Goal: Communication & Community: Share content

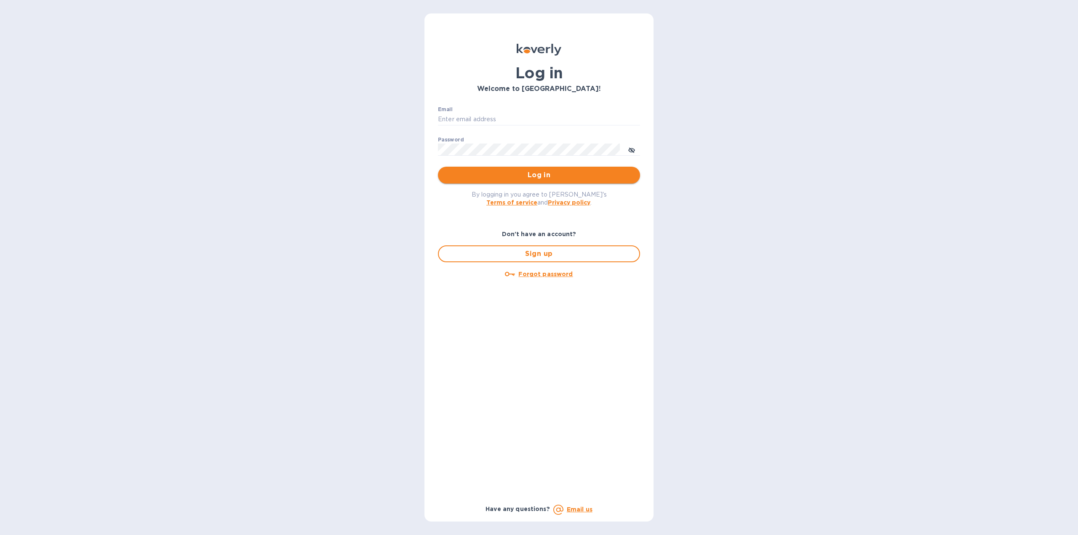
type input "florida.royal.info@gmail.com"
click at [538, 176] on span "Log in" at bounding box center [538, 175] width 189 height 10
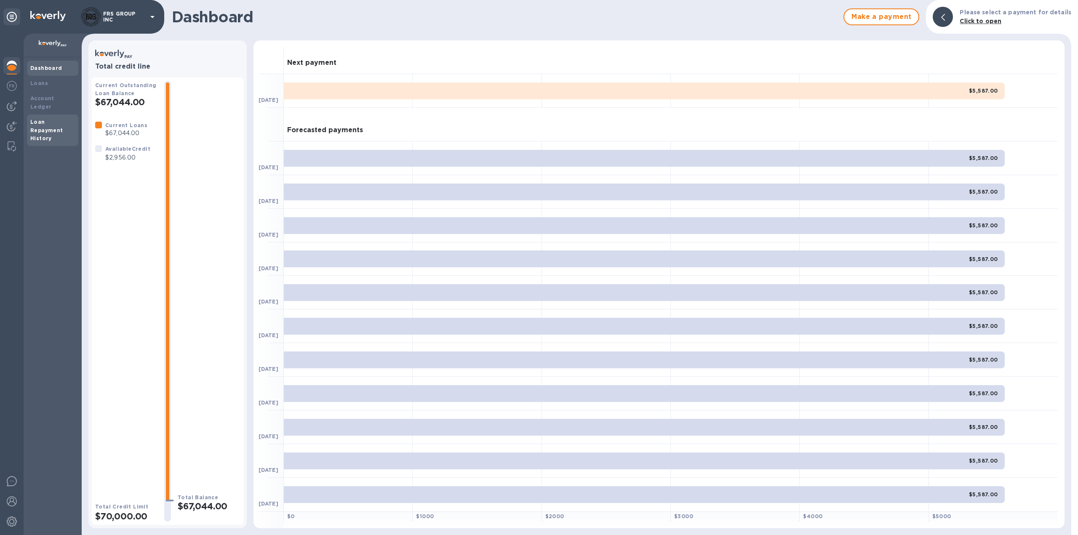
click at [47, 119] on b "Loan Repayment History" at bounding box center [46, 130] width 33 height 23
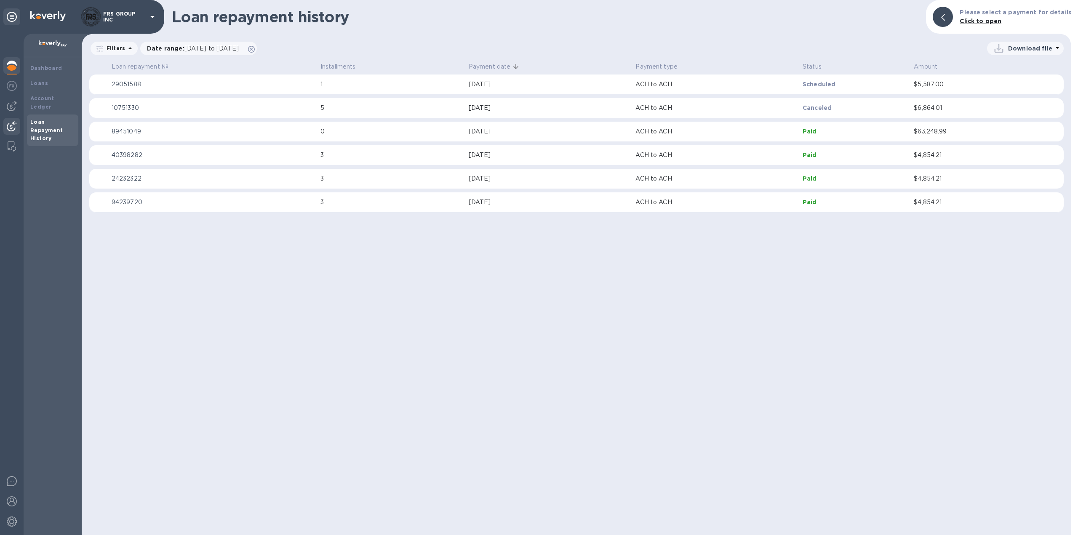
click at [11, 125] on img at bounding box center [12, 126] width 10 height 10
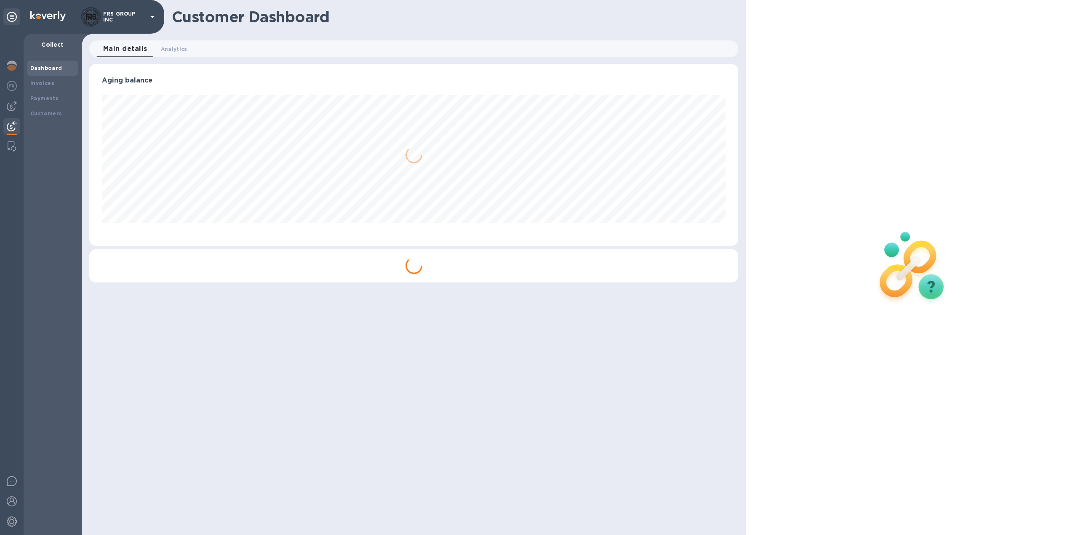
scroll to position [182, 649]
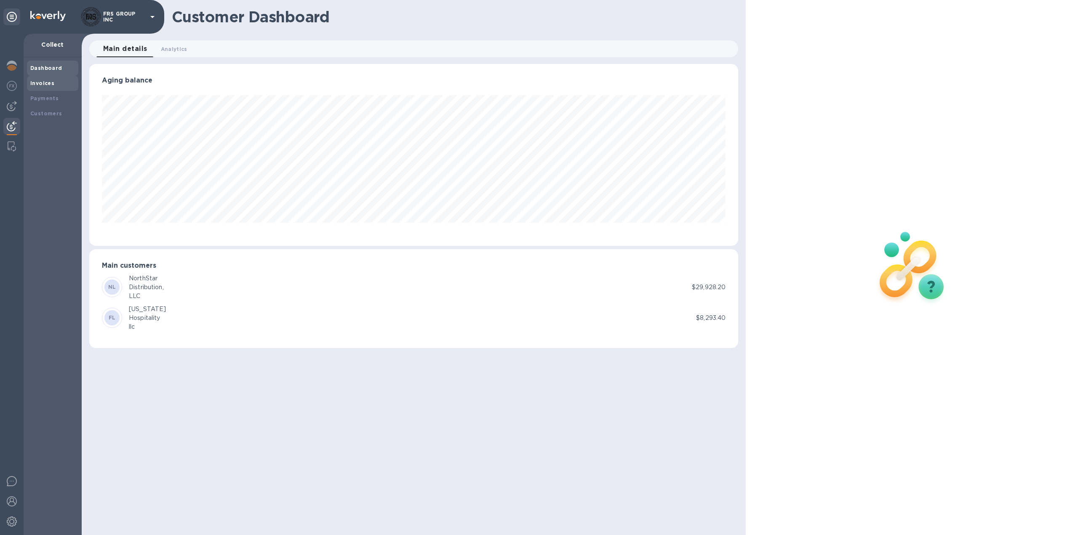
click at [47, 83] on b "Invoices" at bounding box center [42, 83] width 24 height 6
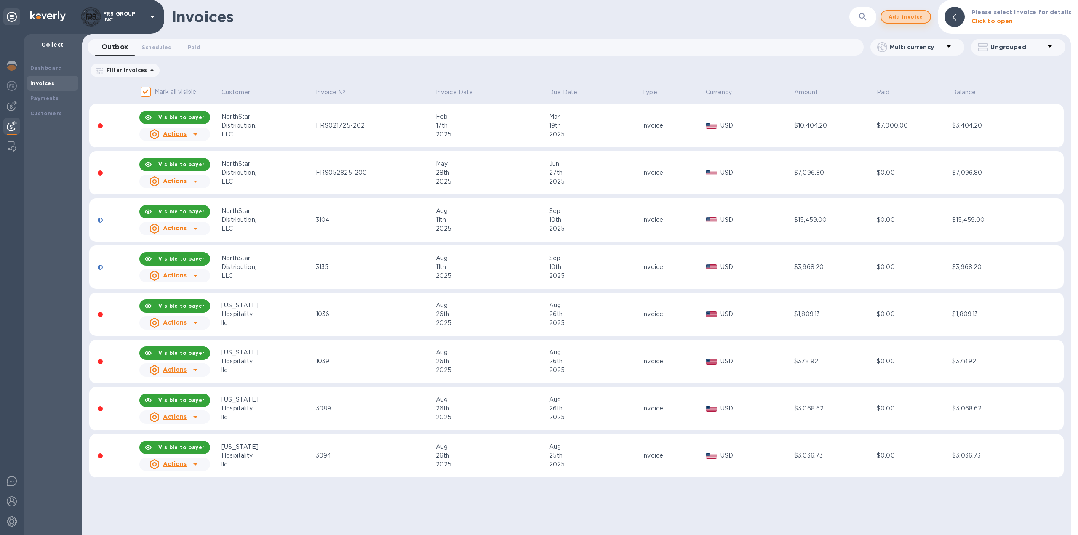
click at [908, 18] on span "Add invoice" at bounding box center [905, 17] width 35 height 10
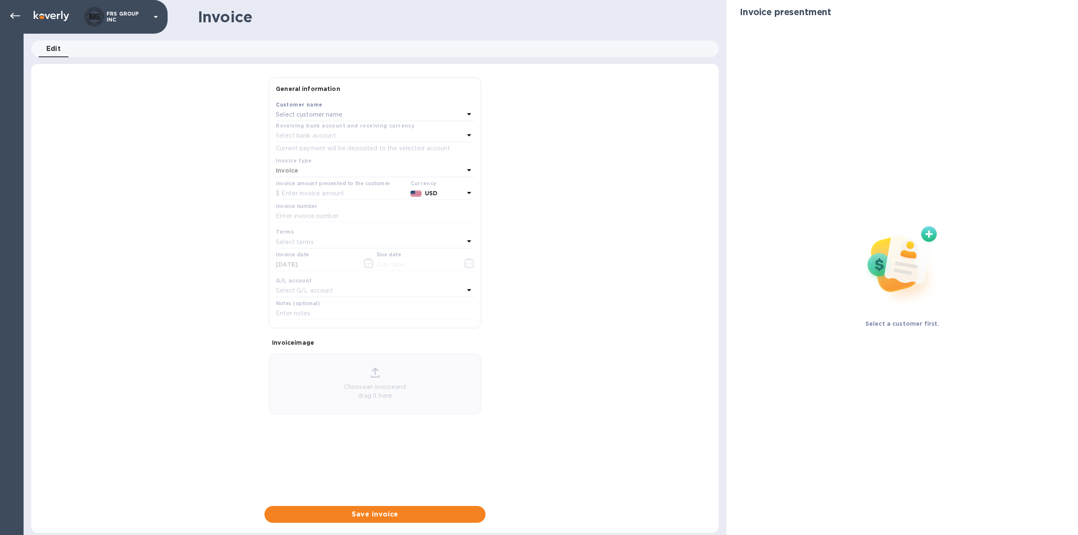
click at [327, 116] on p "Select customer name" at bounding box center [309, 114] width 67 height 9
click at [311, 193] on p "NorthStar Distribution, LLC" at bounding box center [371, 193] width 178 height 9
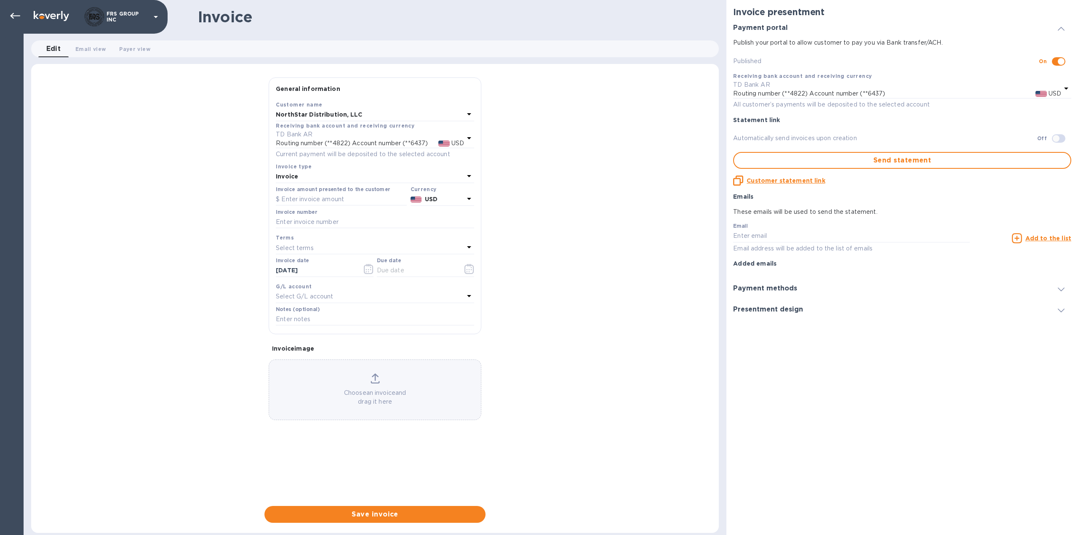
checkbox input "true"
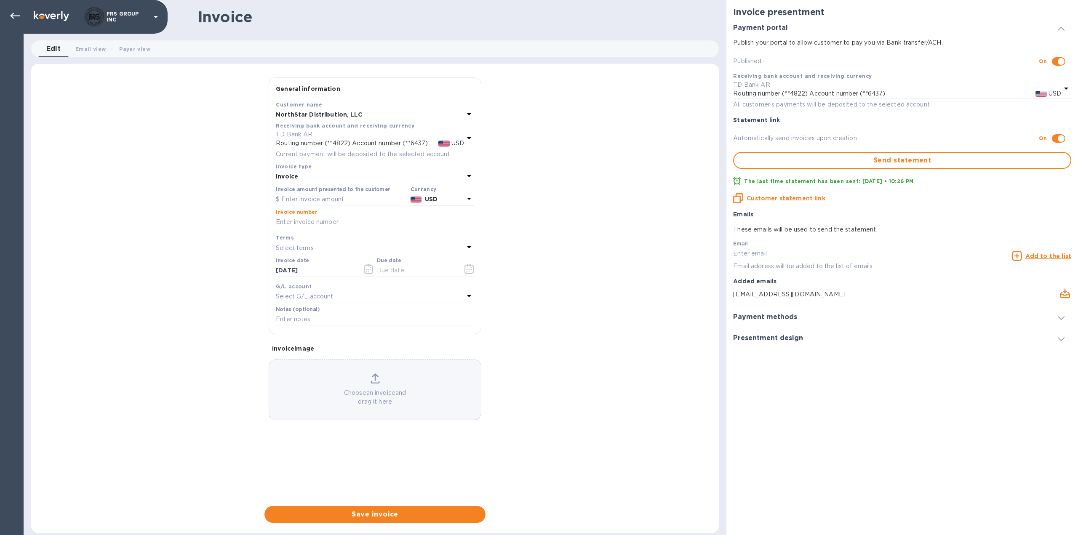
click at [310, 221] on input "text" at bounding box center [375, 222] width 198 height 13
paste input "3325"
type input "3325"
click at [309, 199] on input "text" at bounding box center [341, 199] width 131 height 13
paste input "4,291.32"
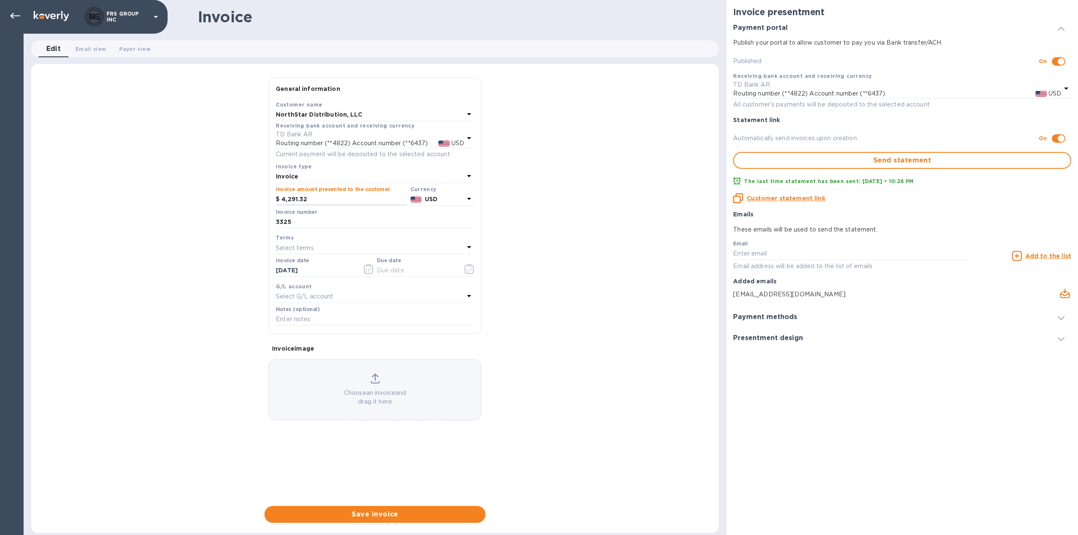
type input "4,291.32"
click at [308, 247] on p "Select terms" at bounding box center [295, 248] width 38 height 9
click at [296, 297] on p "NET 30" at bounding box center [371, 296] width 178 height 9
type input "[DATE]"
click at [367, 271] on icon "button" at bounding box center [369, 269] width 10 height 10
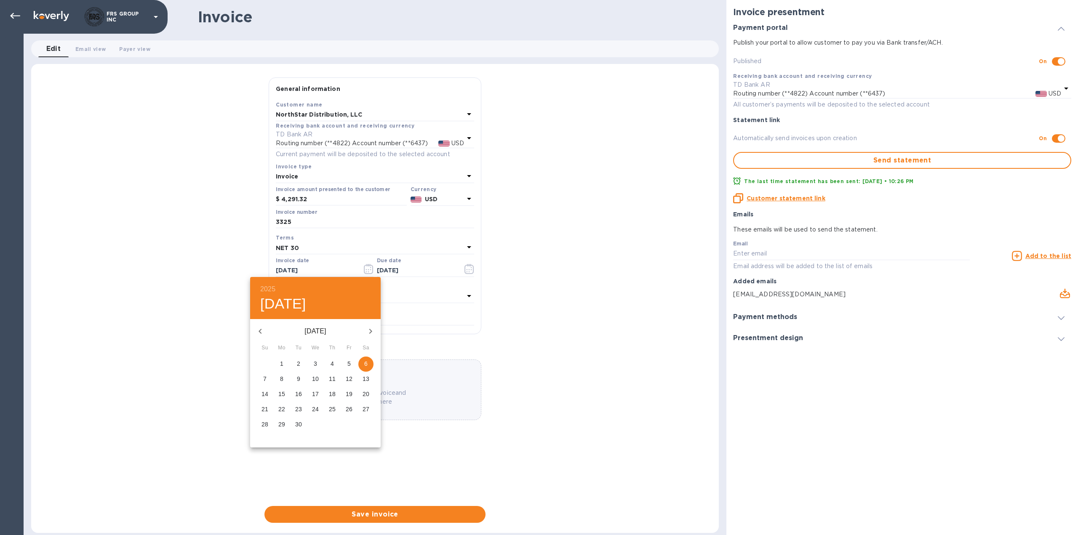
click at [349, 363] on p "5" at bounding box center [348, 363] width 3 height 8
type input "[DATE]"
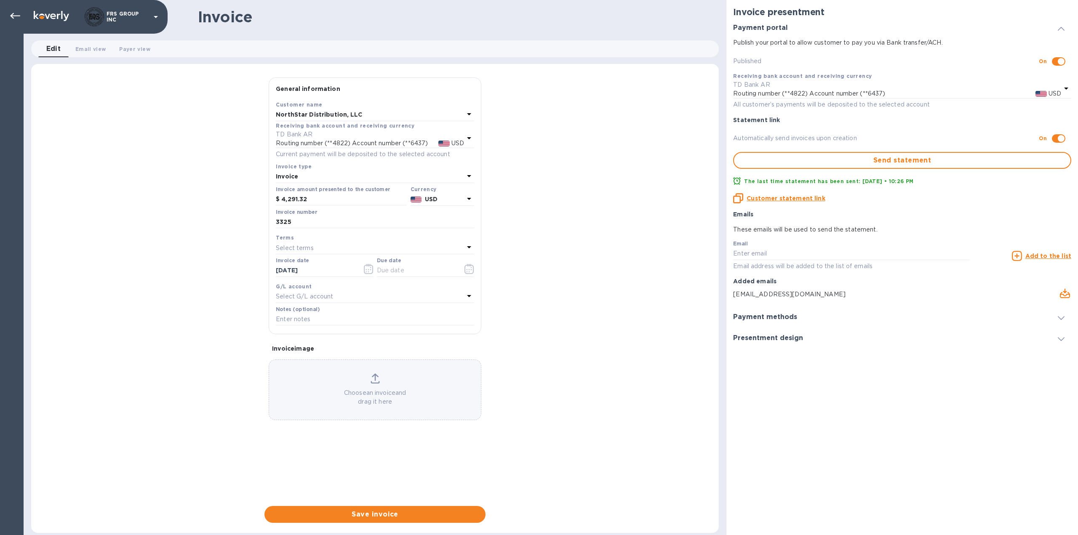
click at [467, 294] on icon at bounding box center [469, 296] width 10 height 10
click at [467, 294] on div "Accounts No options" at bounding box center [375, 331] width 198 height 82
click at [554, 306] on div "General information Save Customer name NorthStar Distribution, LLC Receiving ba…" at bounding box center [374, 299] width 687 height 445
click at [402, 313] on input "text" at bounding box center [375, 319] width 198 height 13
click at [540, 310] on div "General information Save Customer name NorthStar Distribution, LLC Receiving ba…" at bounding box center [374, 299] width 687 height 445
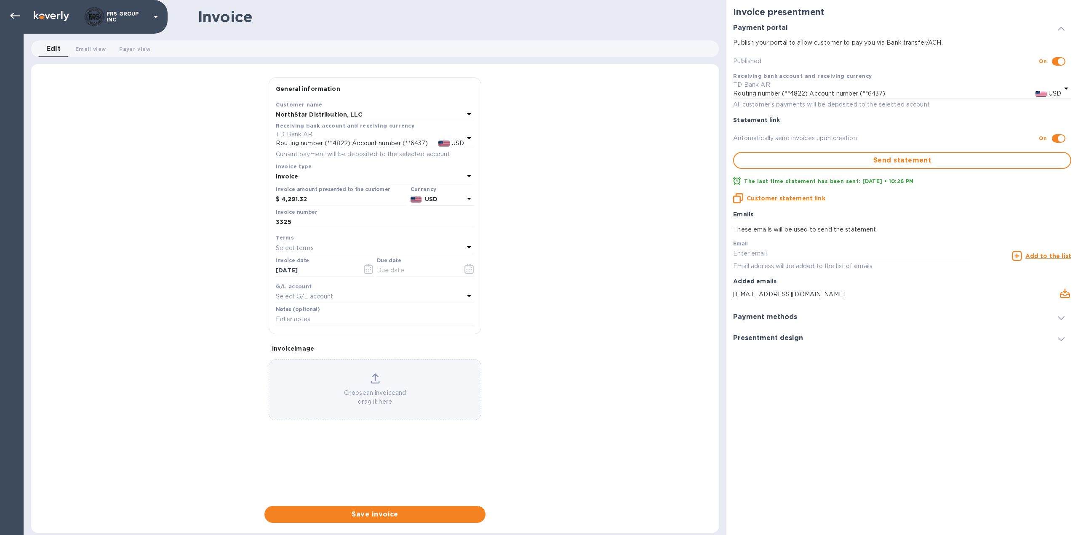
click at [359, 243] on div "Select terms" at bounding box center [370, 248] width 188 height 12
click at [294, 297] on p "NET 30" at bounding box center [371, 296] width 178 height 9
type input "[DATE]"
click at [548, 310] on div "General information Save Customer name NorthStar Distribution, LLC Receiving ba…" at bounding box center [374, 299] width 687 height 445
click at [382, 515] on span "Save invoice" at bounding box center [375, 514] width 208 height 10
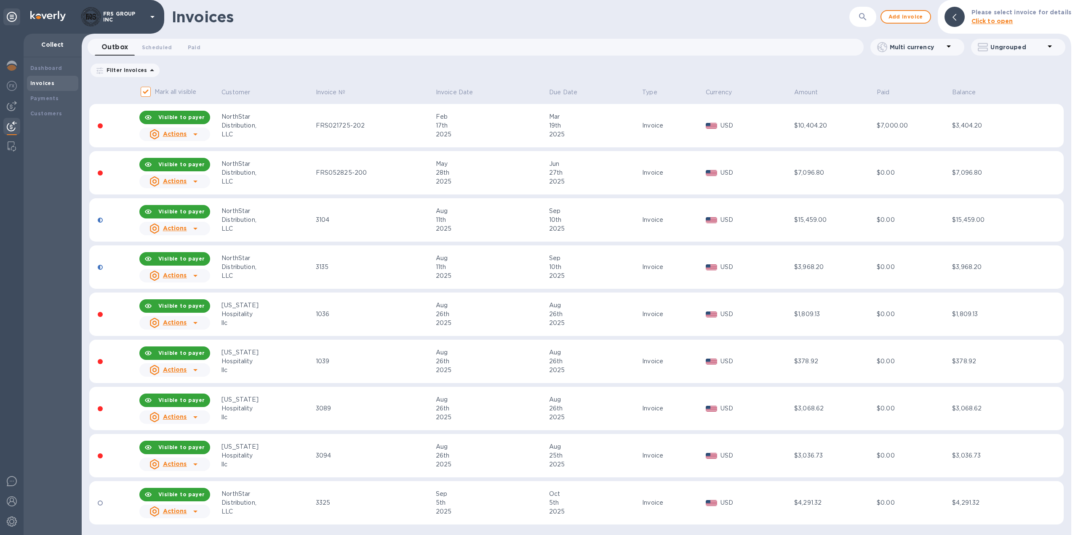
scroll to position [1, 0]
click at [195, 511] on icon at bounding box center [195, 511] width 4 height 2
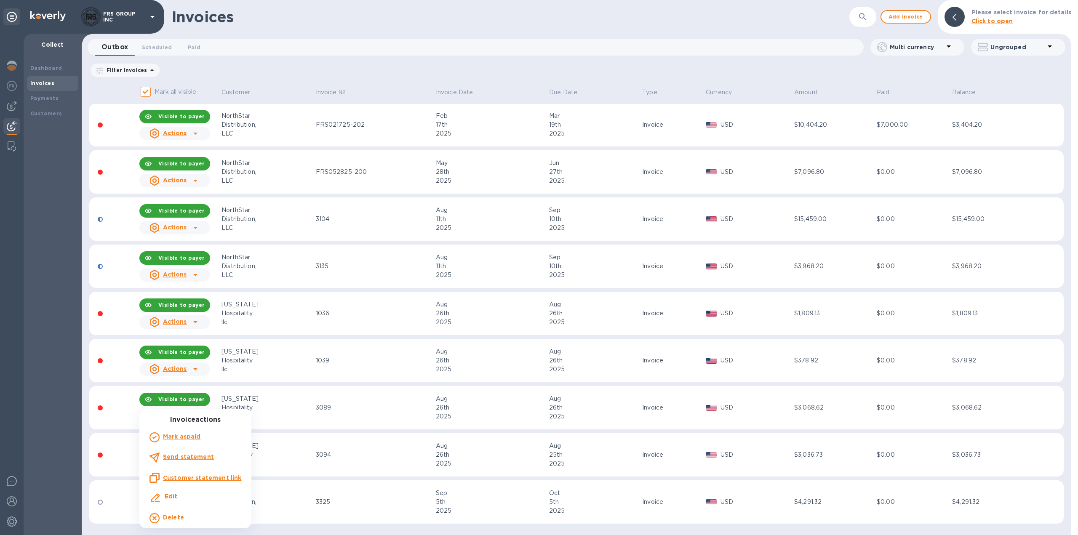
click at [188, 458] on b "Send statement" at bounding box center [188, 456] width 51 height 7
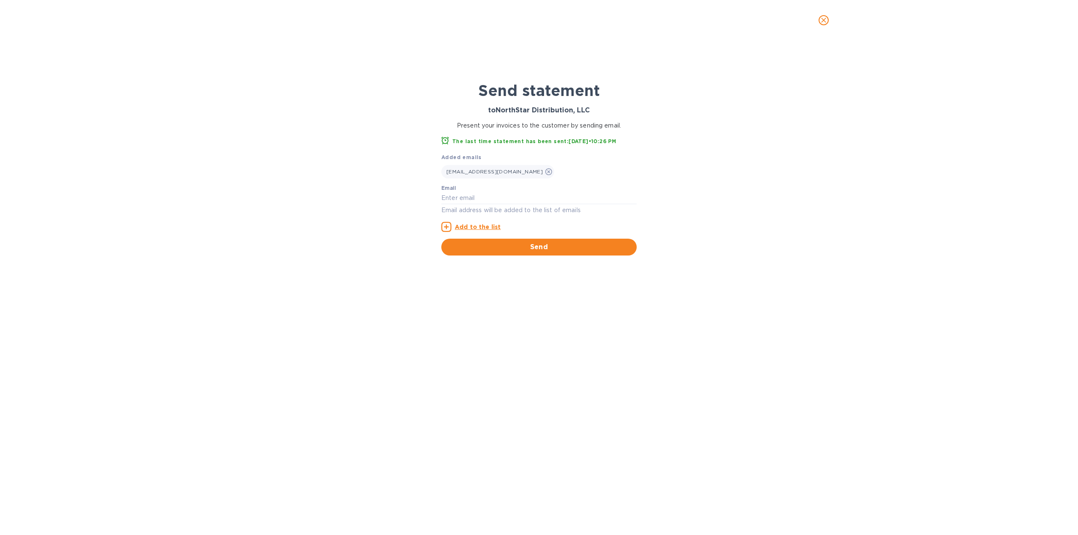
click at [540, 247] on span "Send" at bounding box center [539, 247] width 182 height 10
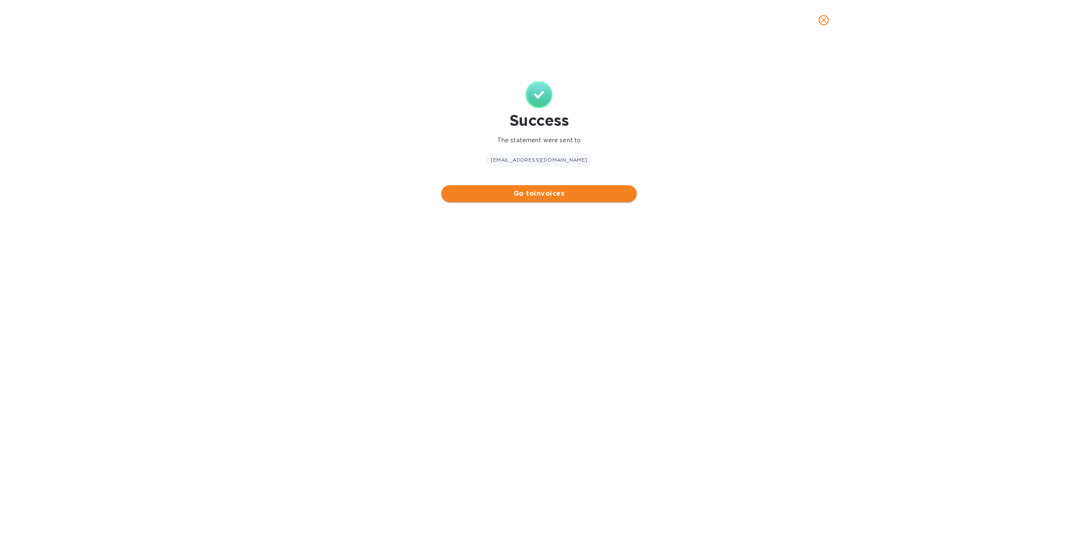
click at [535, 197] on span "Go to invoices" at bounding box center [539, 194] width 182 height 10
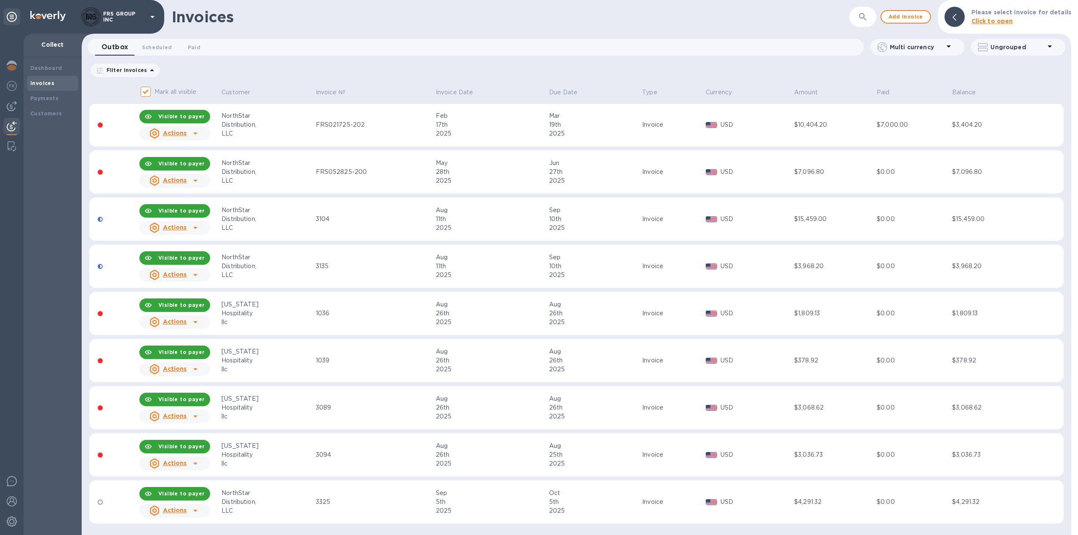
click at [194, 322] on icon at bounding box center [195, 322] width 4 height 2
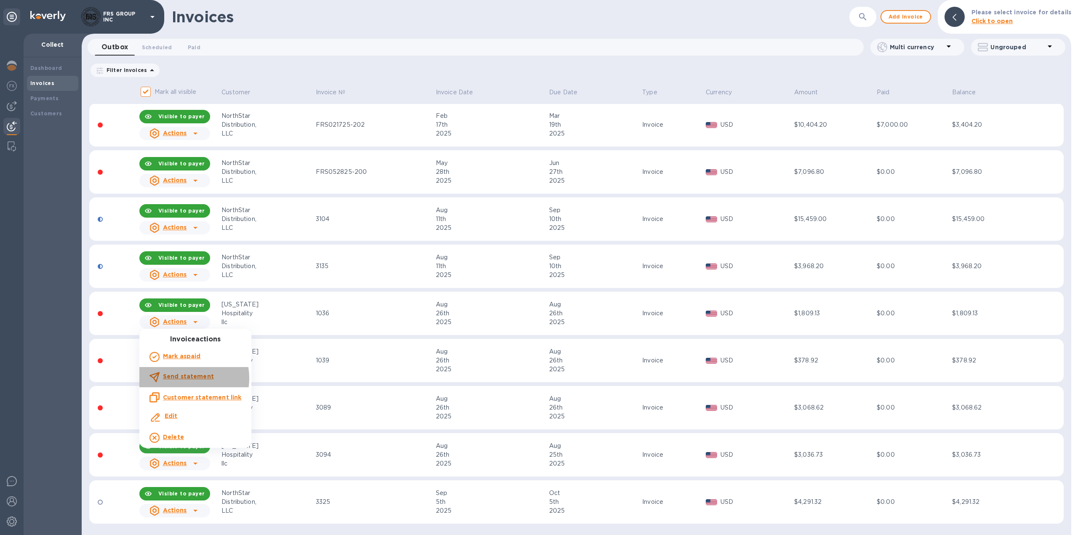
click at [184, 378] on b "Send statement" at bounding box center [188, 376] width 51 height 7
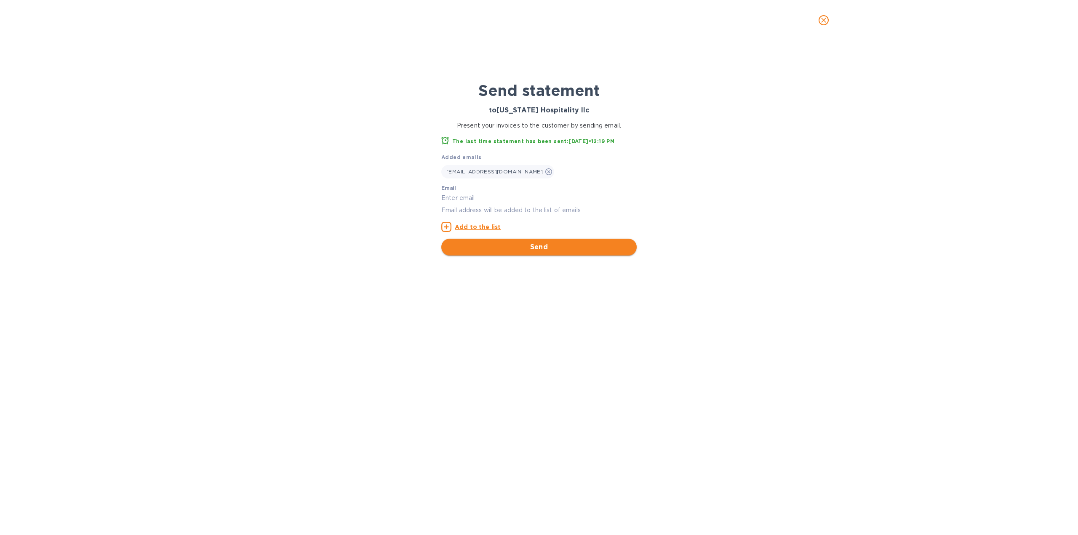
click at [489, 245] on span "Send" at bounding box center [539, 247] width 182 height 10
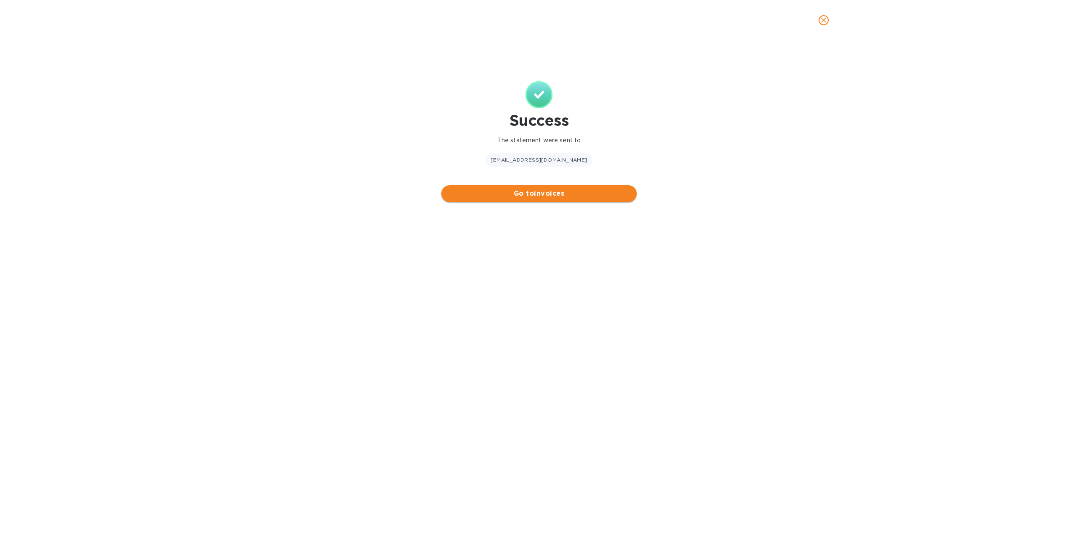
click at [478, 192] on span "Go to invoices" at bounding box center [539, 194] width 182 height 10
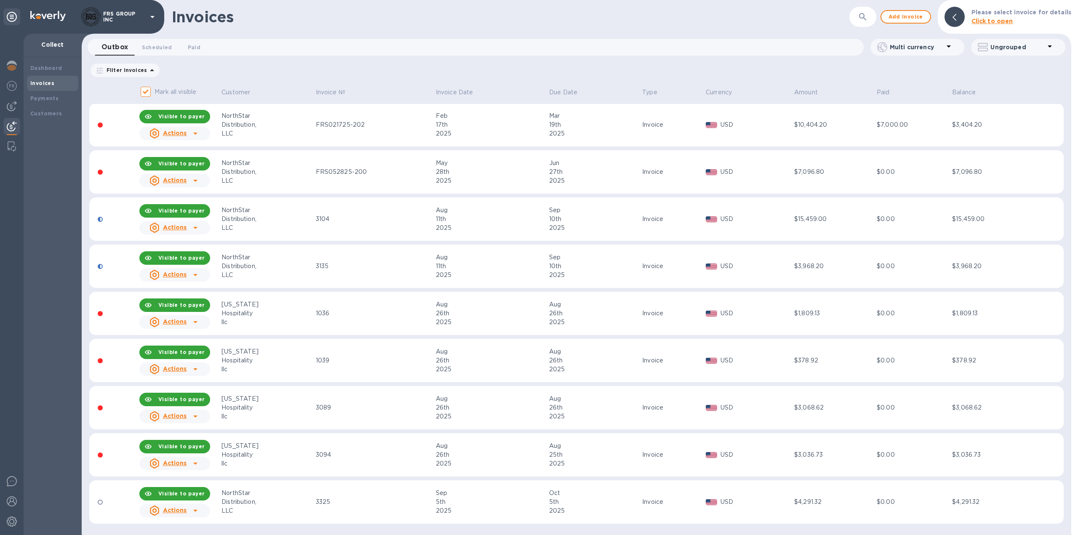
click at [195, 370] on icon at bounding box center [195, 369] width 4 height 2
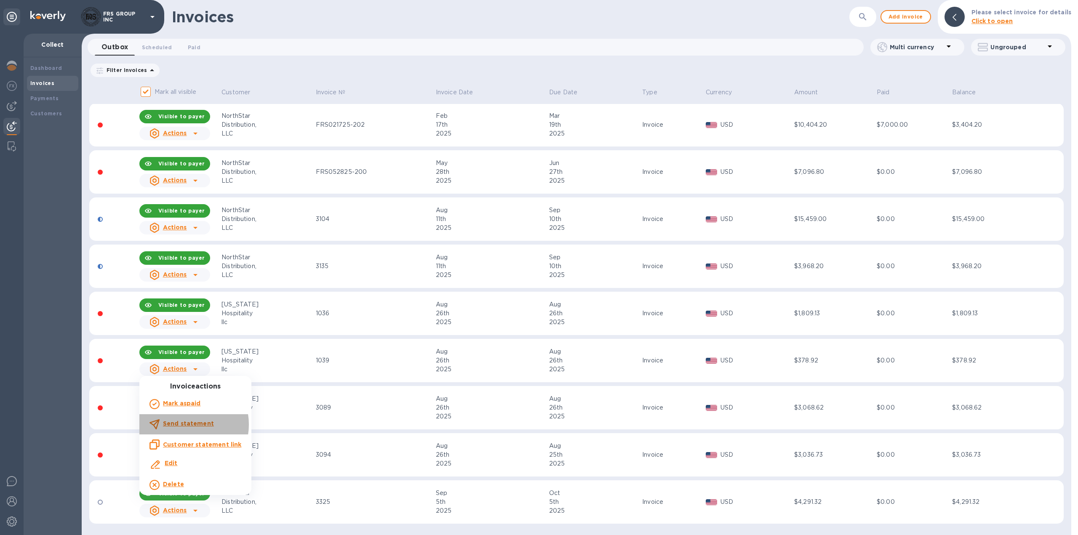
click at [185, 425] on b "Send statement" at bounding box center [188, 423] width 51 height 7
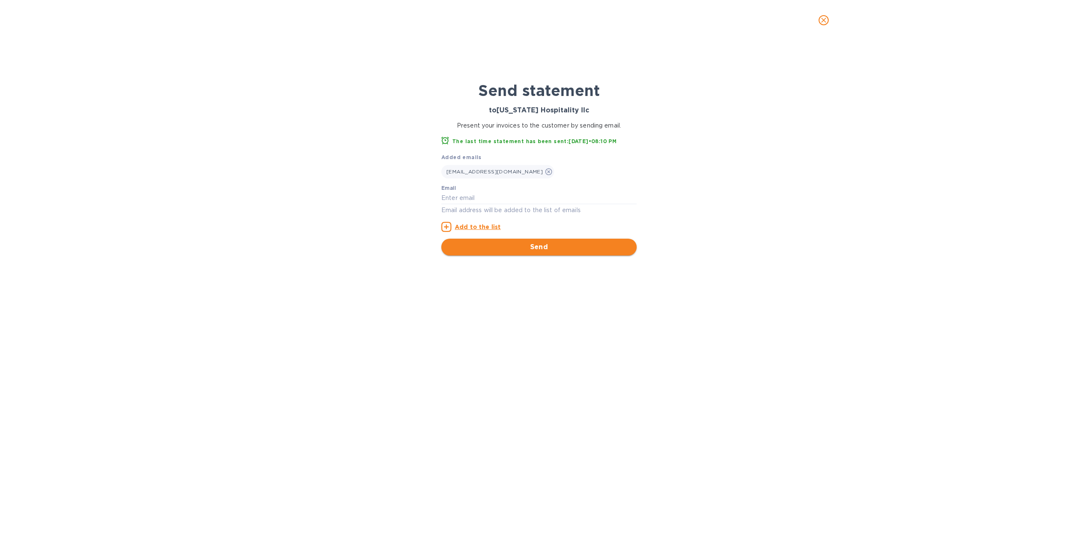
click at [480, 245] on span "Send" at bounding box center [539, 247] width 182 height 10
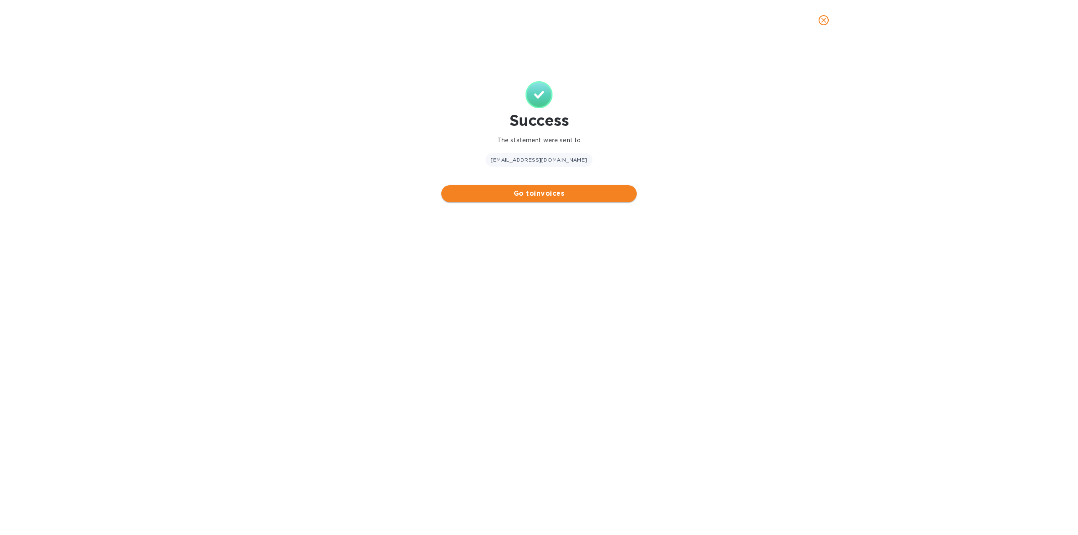
click at [512, 197] on span "Go to invoices" at bounding box center [539, 194] width 182 height 10
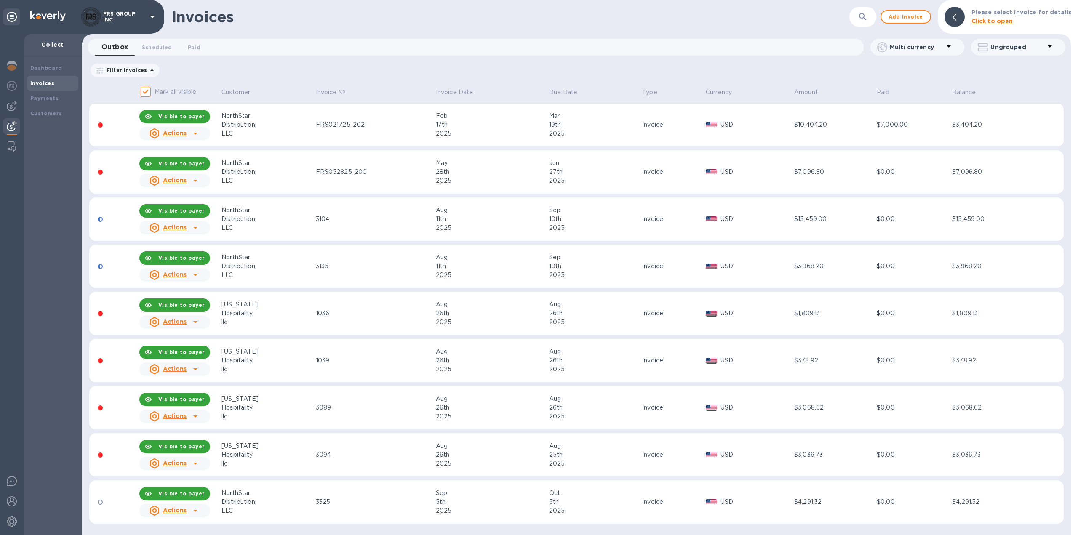
click at [194, 415] on icon at bounding box center [195, 416] width 10 height 10
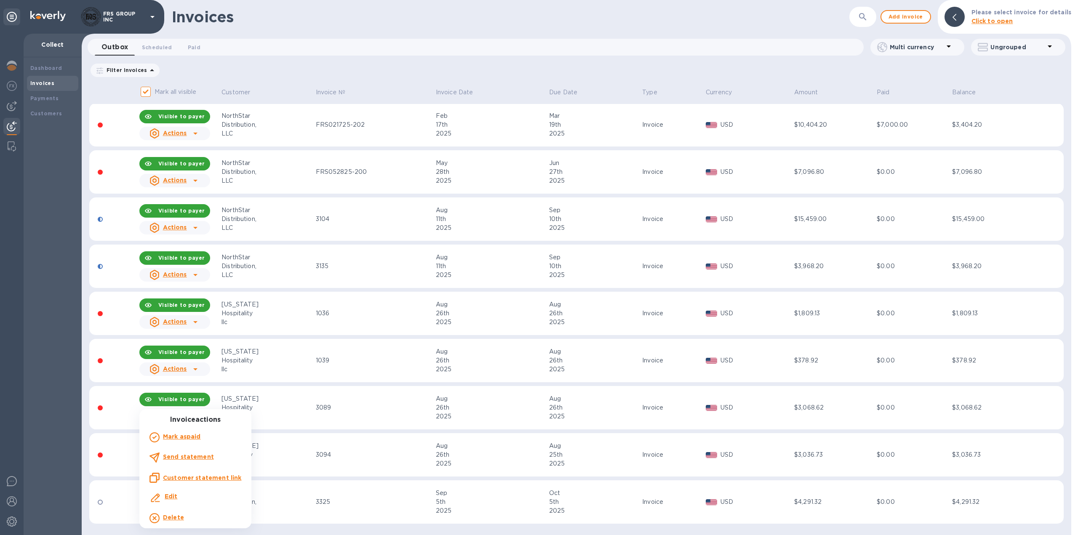
click at [199, 456] on b "Send statement" at bounding box center [188, 456] width 51 height 7
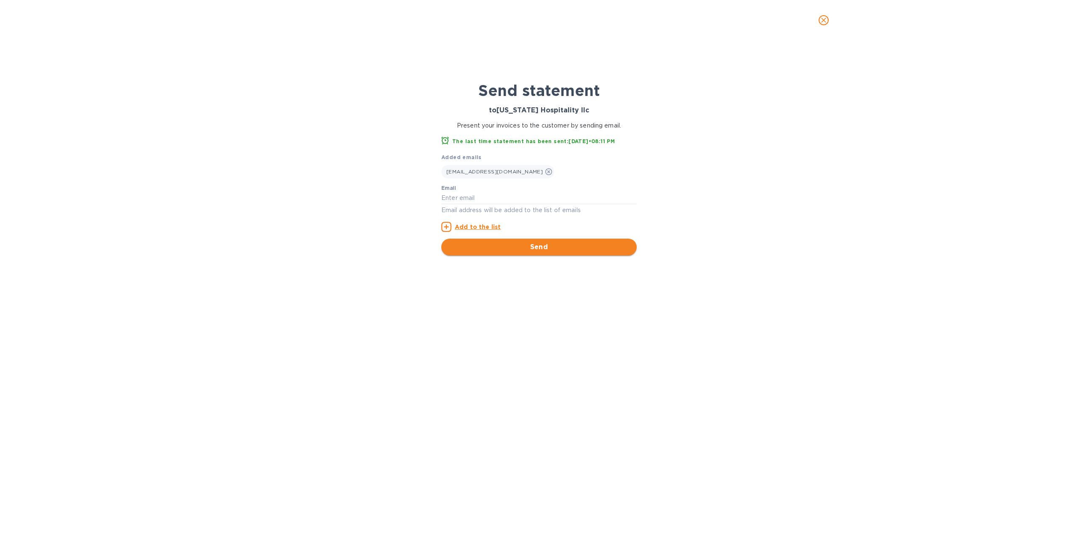
click at [517, 253] on button "Send" at bounding box center [538, 247] width 195 height 17
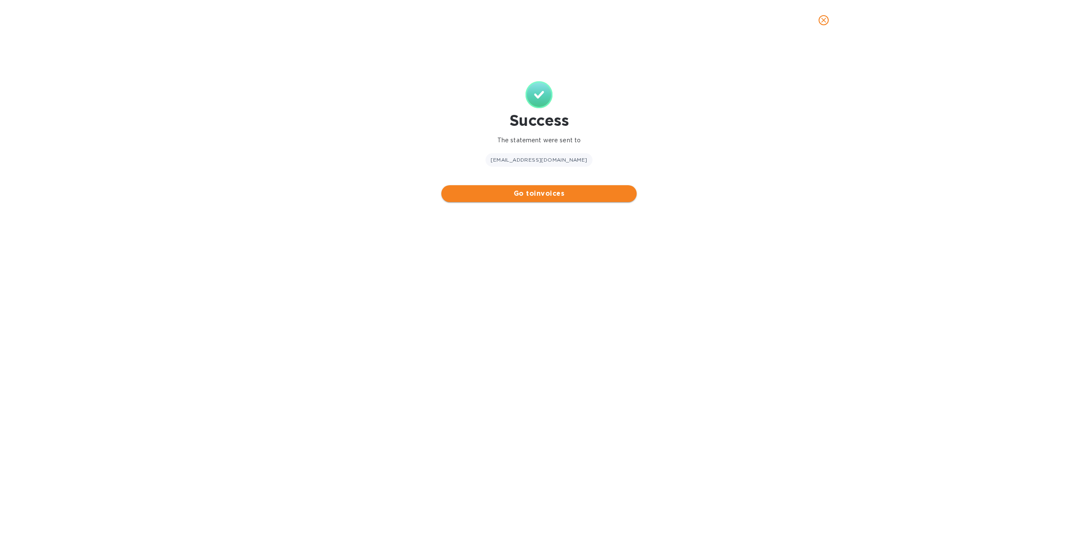
click at [492, 195] on span "Go to invoices" at bounding box center [539, 194] width 182 height 10
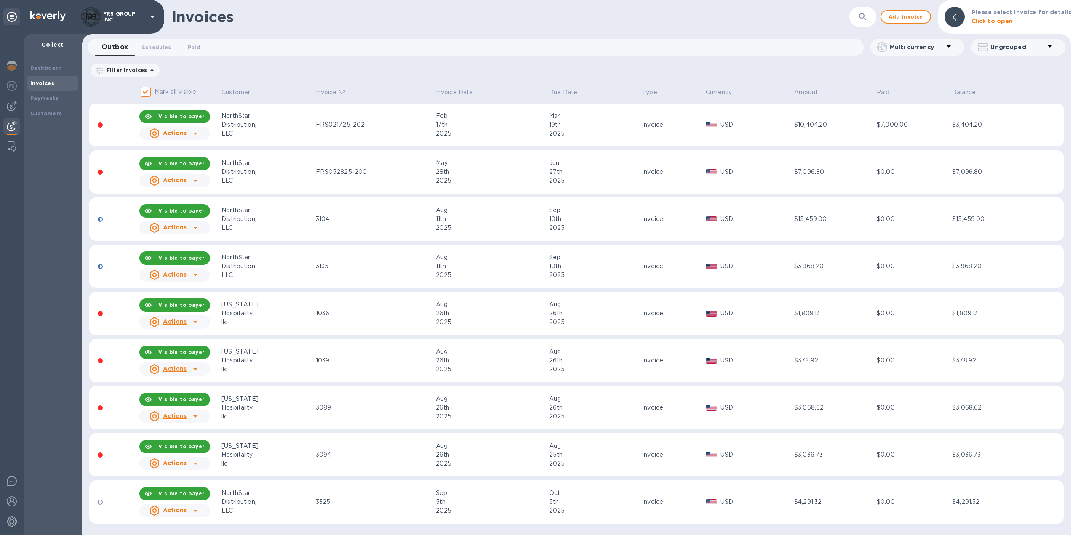
click at [193, 463] on icon at bounding box center [195, 463] width 10 height 10
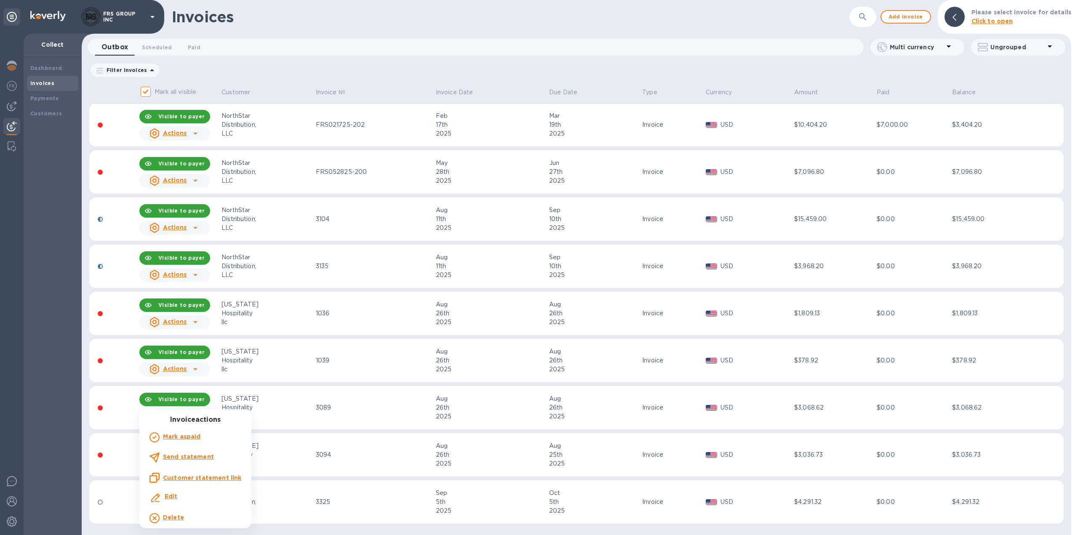
click at [196, 457] on b "Send statement" at bounding box center [188, 456] width 51 height 7
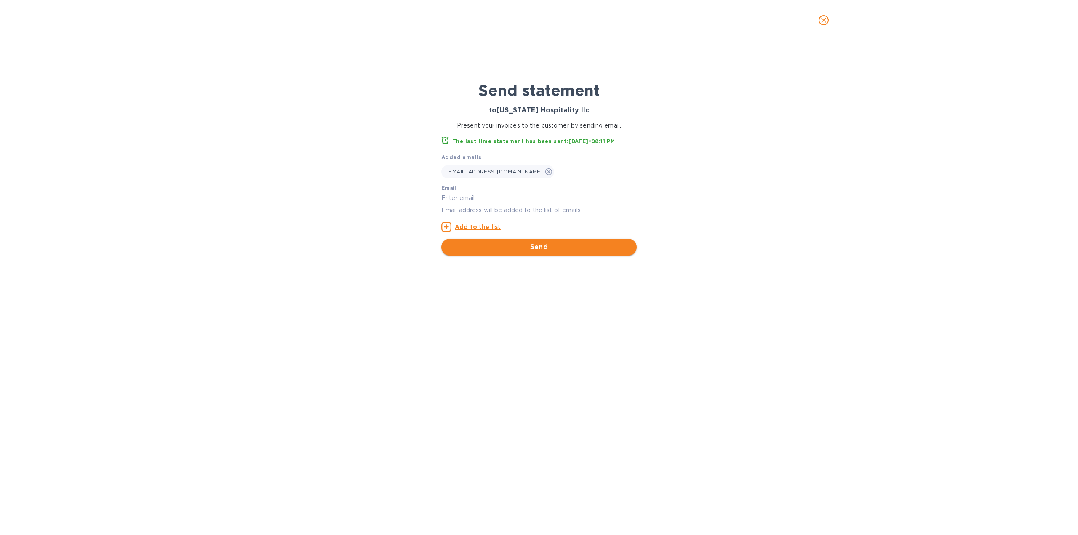
click at [528, 247] on span "Send" at bounding box center [539, 247] width 182 height 10
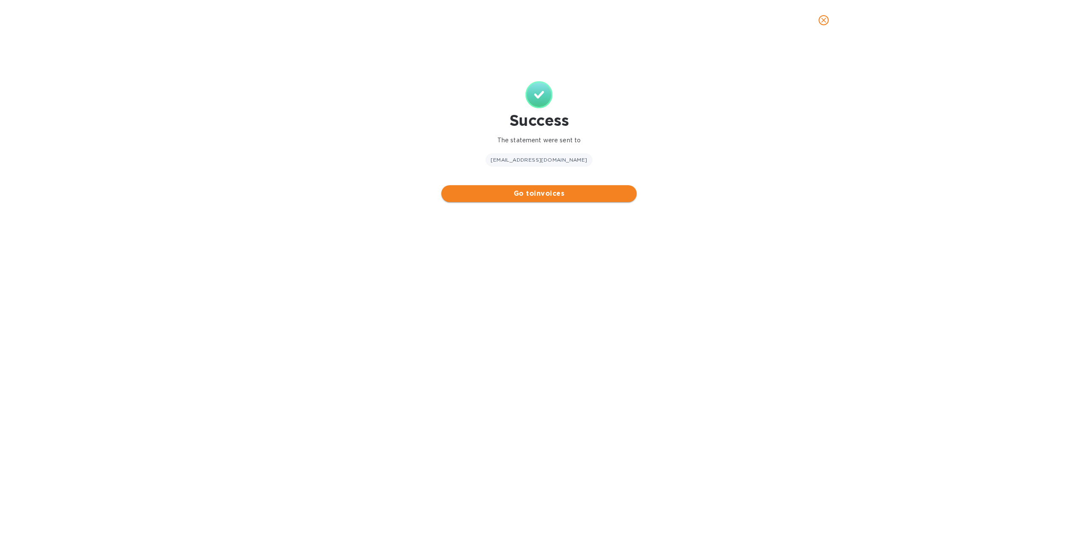
click at [479, 193] on span "Go to invoices" at bounding box center [539, 194] width 182 height 10
